Goal: Transaction & Acquisition: Purchase product/service

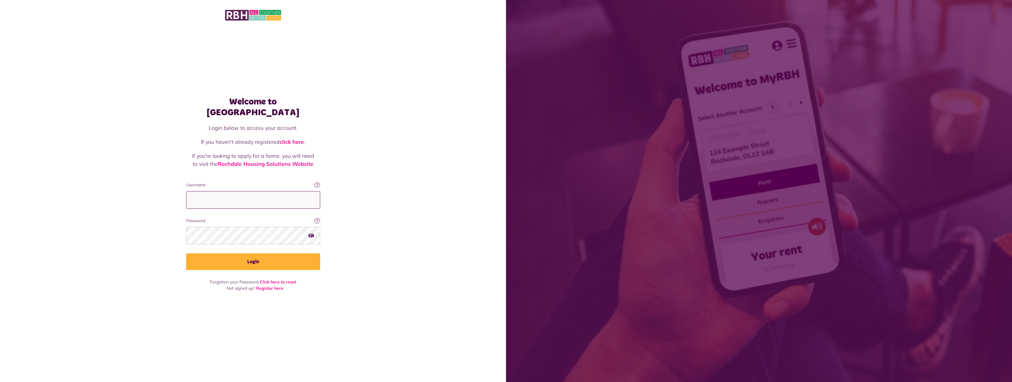
click at [224, 200] on input "Username" at bounding box center [253, 200] width 134 height 18
type input "**********"
click at [186, 254] on button "Login" at bounding box center [253, 262] width 134 height 17
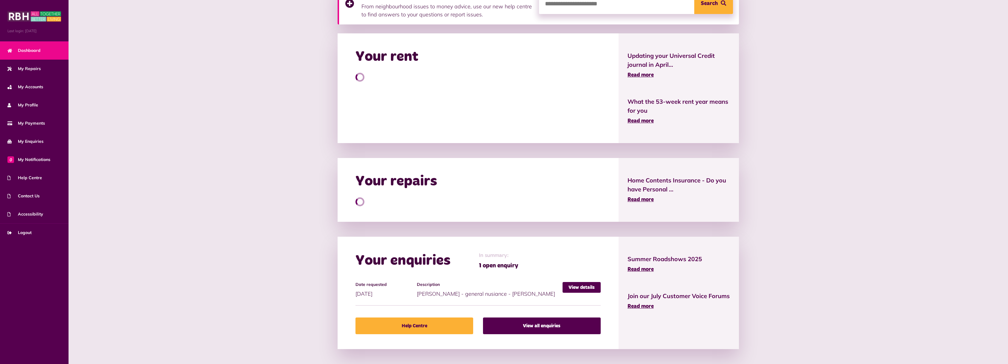
scroll to position [150, 0]
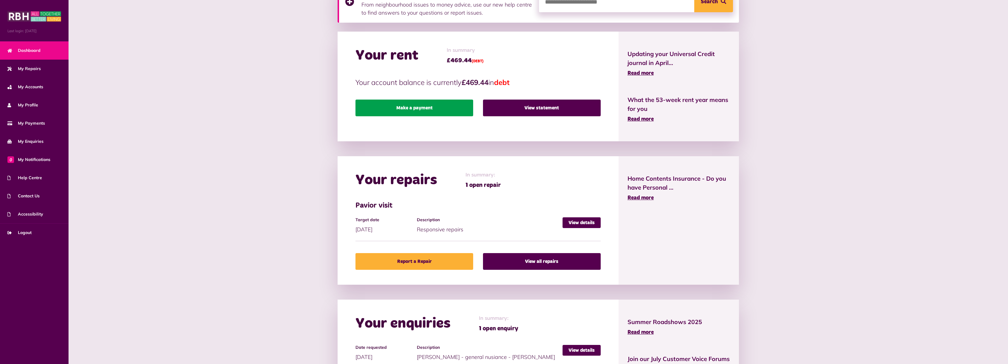
click at [431, 109] on link "Make a payment" at bounding box center [414, 108] width 118 height 17
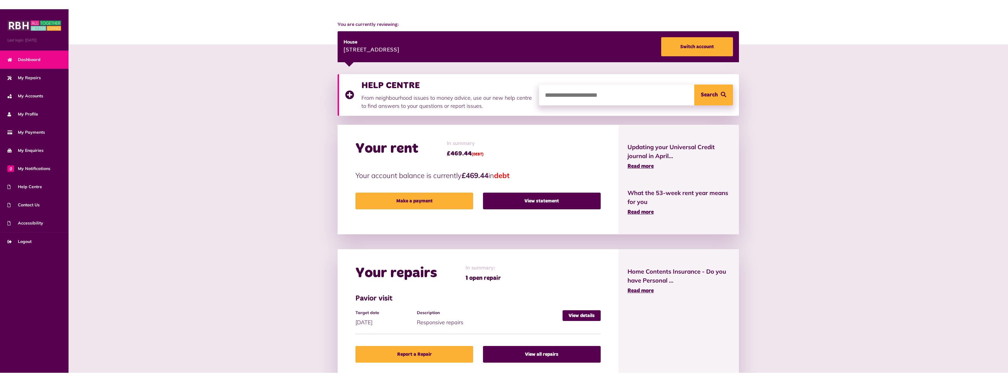
scroll to position [61, 0]
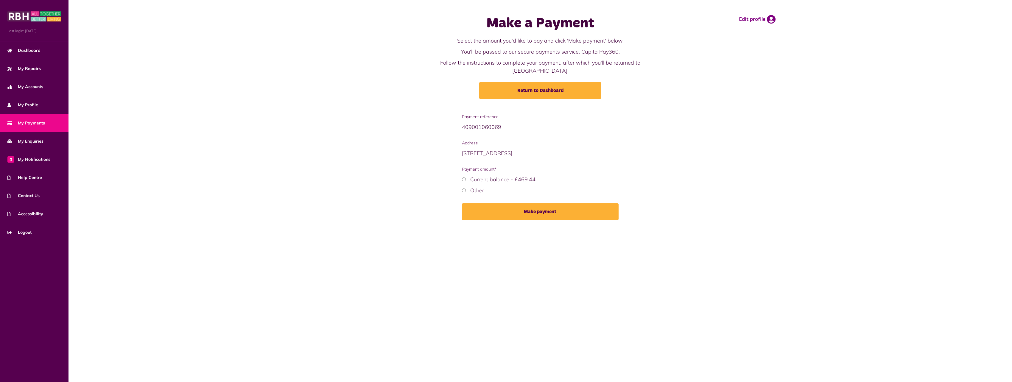
click at [481, 176] on label "Current balance - £469.44" at bounding box center [502, 179] width 65 height 7
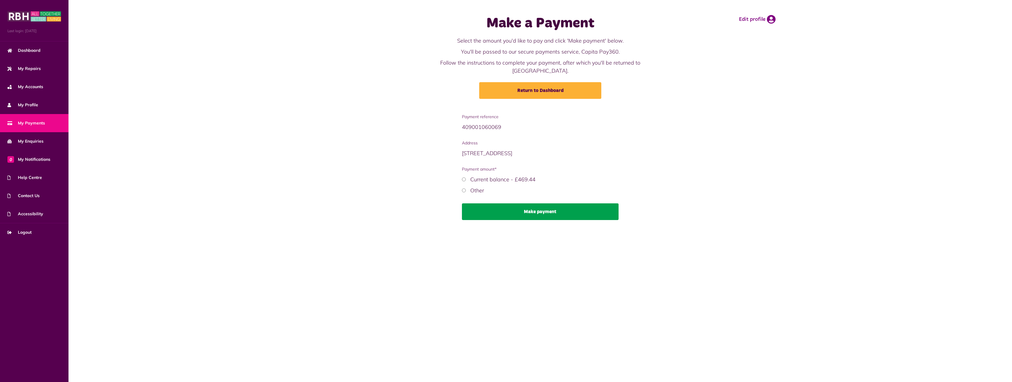
click at [513, 206] on button "Make payment" at bounding box center [540, 211] width 157 height 17
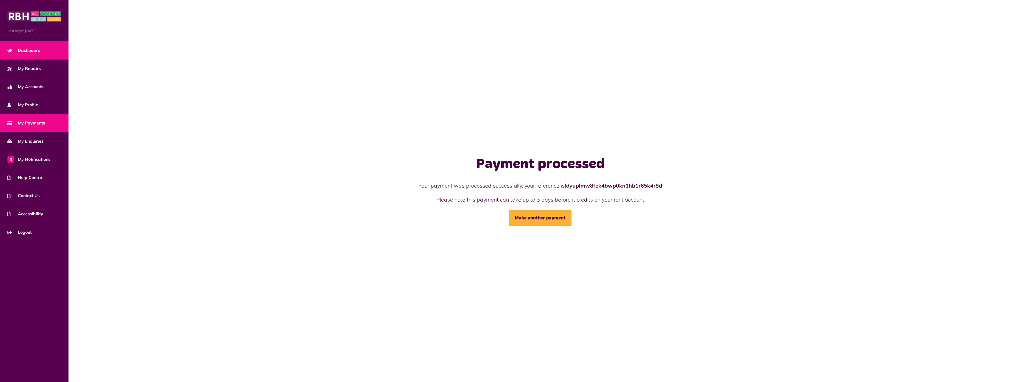
click at [33, 58] on link "Dashboard" at bounding box center [34, 50] width 69 height 18
